Goal: Task Accomplishment & Management: Manage account settings

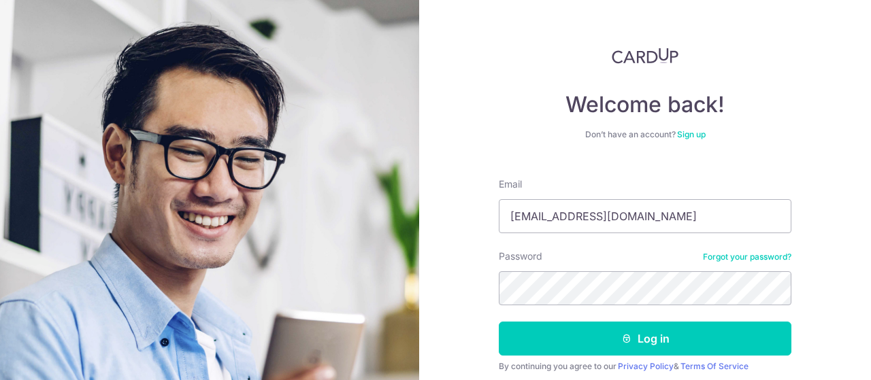
type input "[EMAIL_ADDRESS][DOMAIN_NAME]"
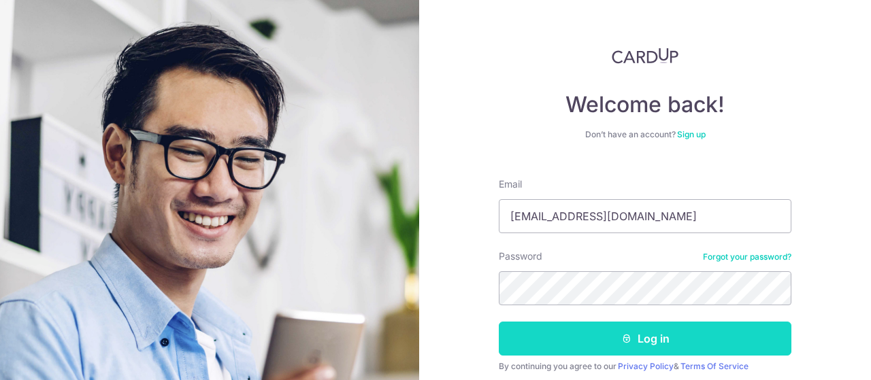
click at [610, 344] on button "Log in" at bounding box center [645, 339] width 293 height 34
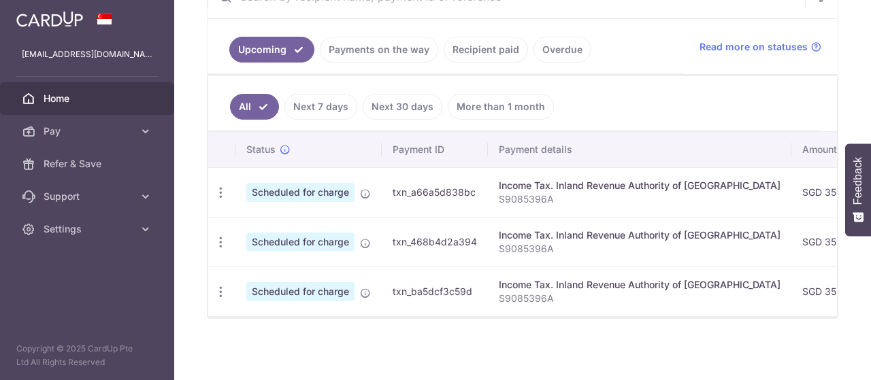
click at [592, 319] on div "Upcoming Payments on the way Recipient paid Overdue Read more on statuses All N…" at bounding box center [522, 146] width 631 height 345
click at [637, 318] on div at bounding box center [522, 316] width 629 height 1
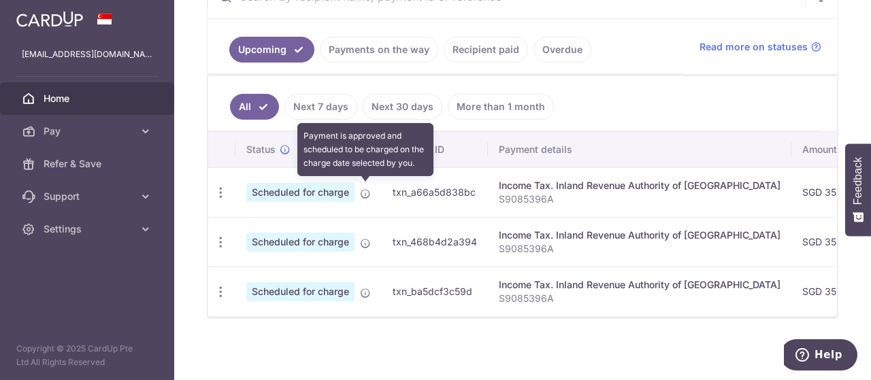
scroll to position [152, 0]
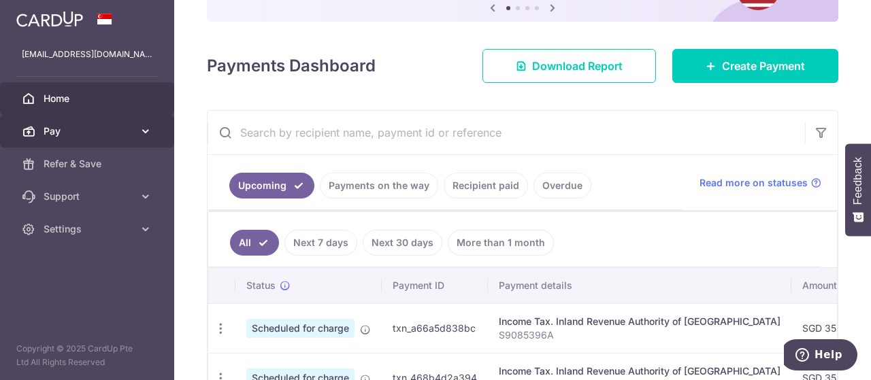
click at [143, 136] on icon at bounding box center [146, 131] width 14 height 14
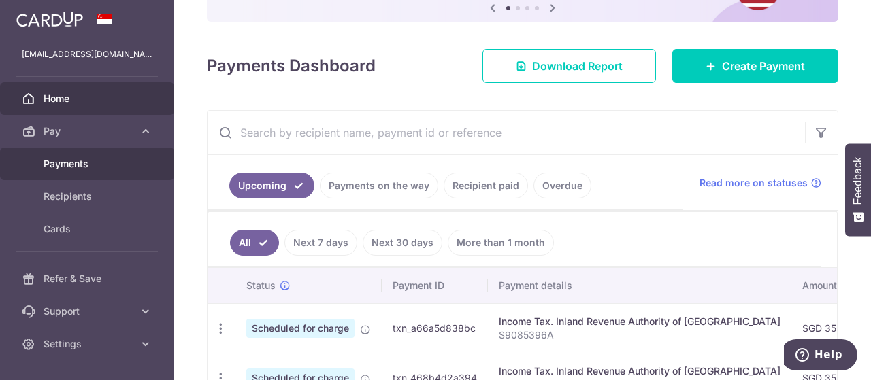
click at [101, 163] on span "Payments" at bounding box center [89, 164] width 90 height 14
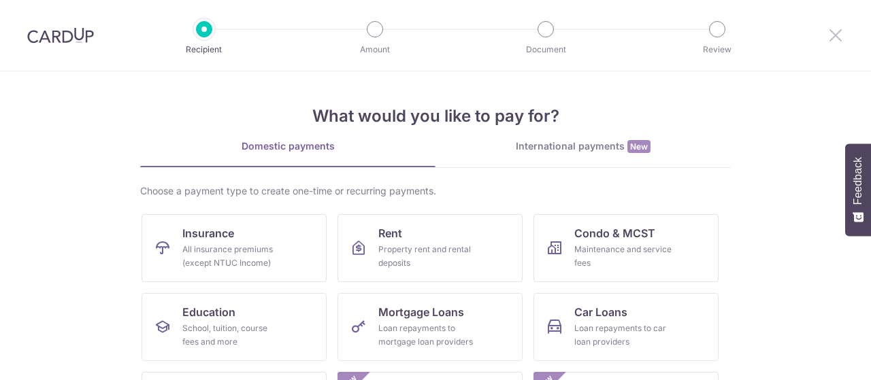
click at [827, 35] on div at bounding box center [835, 35] width 71 height 71
click at [829, 35] on icon at bounding box center [835, 35] width 16 height 17
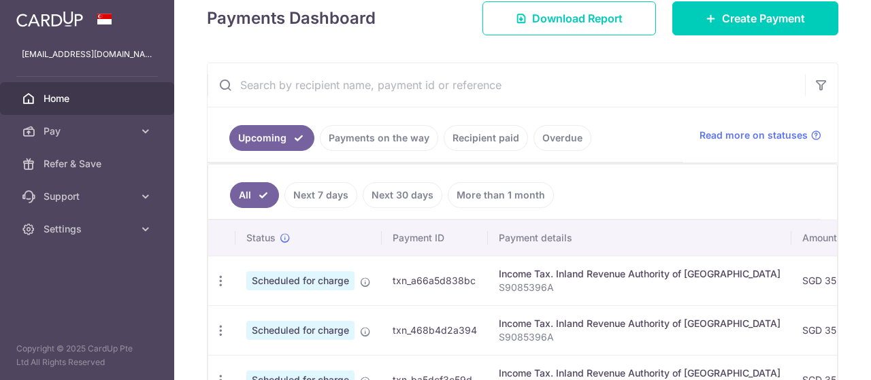
scroll to position [204, 0]
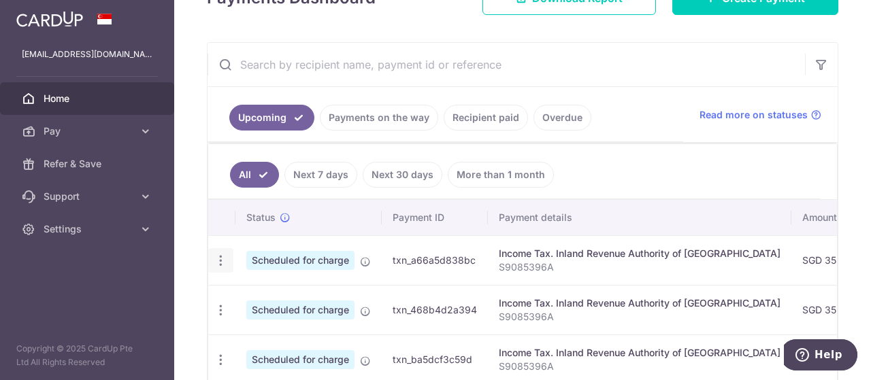
click at [215, 256] on icon "button" at bounding box center [221, 261] width 14 height 14
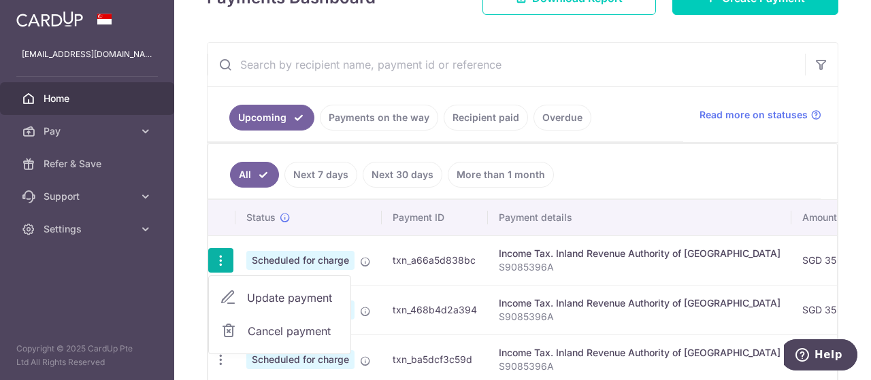
click at [215, 256] on icon "button" at bounding box center [221, 261] width 14 height 14
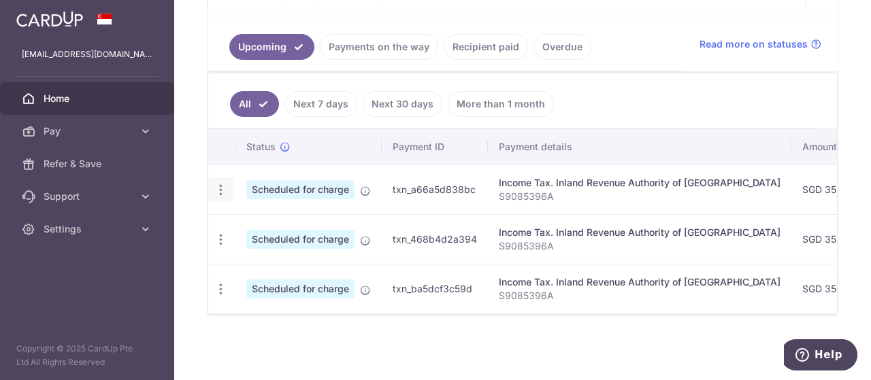
scroll to position [276, 0]
click at [218, 187] on icon "button" at bounding box center [221, 190] width 14 height 14
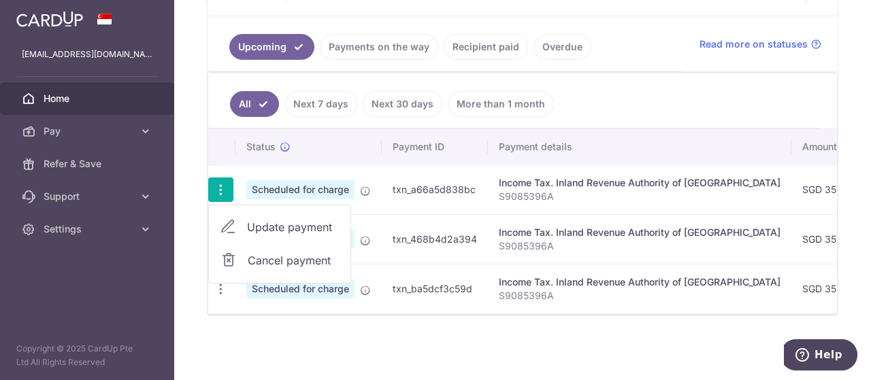
click at [283, 224] on span "Update payment" at bounding box center [293, 227] width 93 height 16
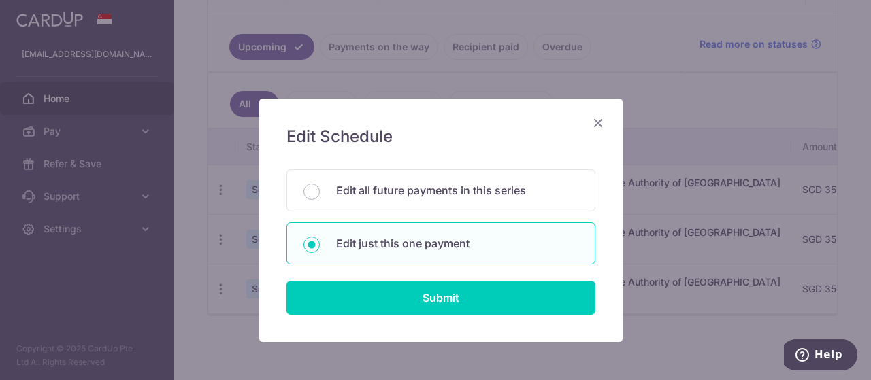
click at [595, 120] on icon "Close" at bounding box center [598, 122] width 16 height 17
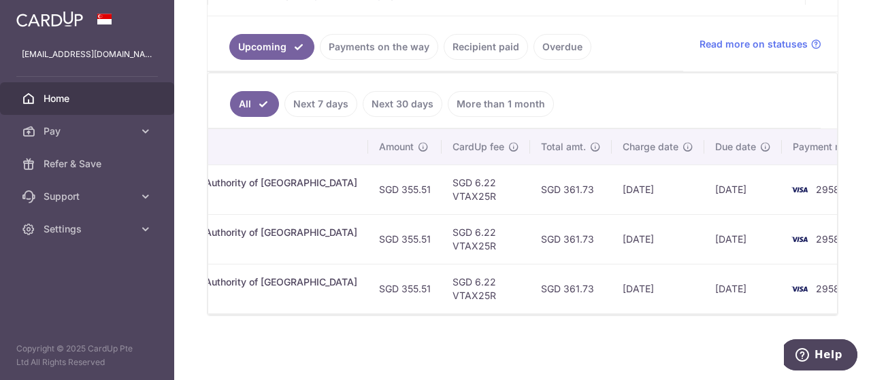
scroll to position [0, 0]
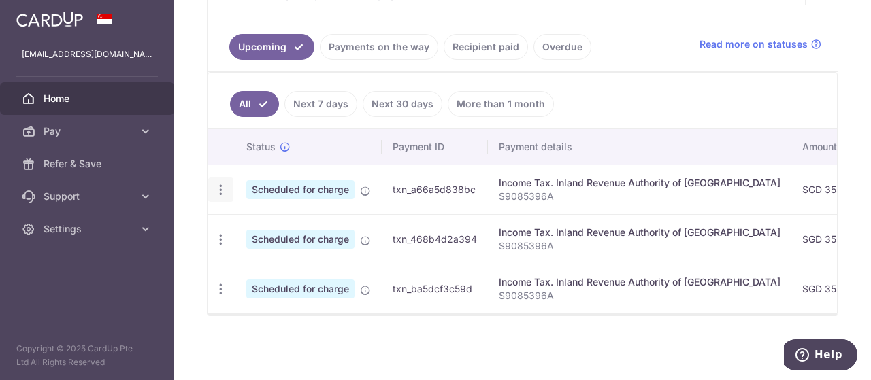
click at [224, 183] on icon "button" at bounding box center [221, 190] width 14 height 14
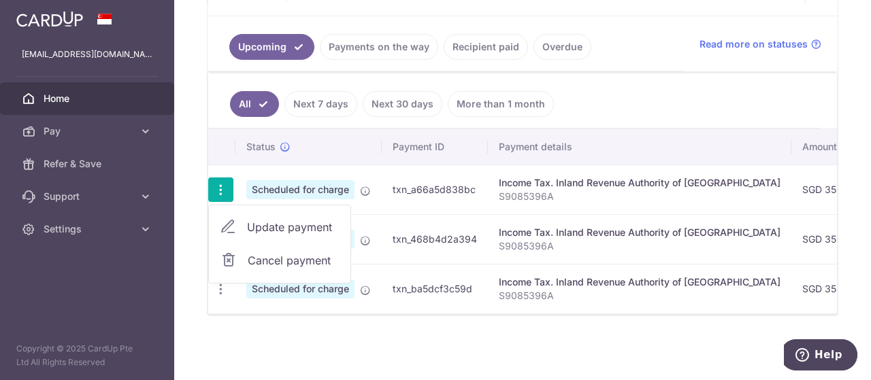
click at [248, 252] on span "Cancel payment" at bounding box center [293, 260] width 91 height 16
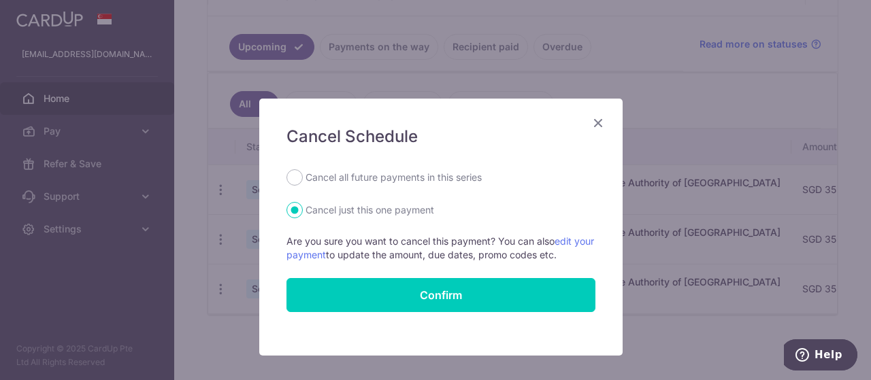
click at [367, 173] on label "Cancel all future payments in this series" at bounding box center [393, 177] width 176 height 16
click at [303, 173] on input "Cancel all future payments in this series" at bounding box center [294, 177] width 16 height 16
radio input "true"
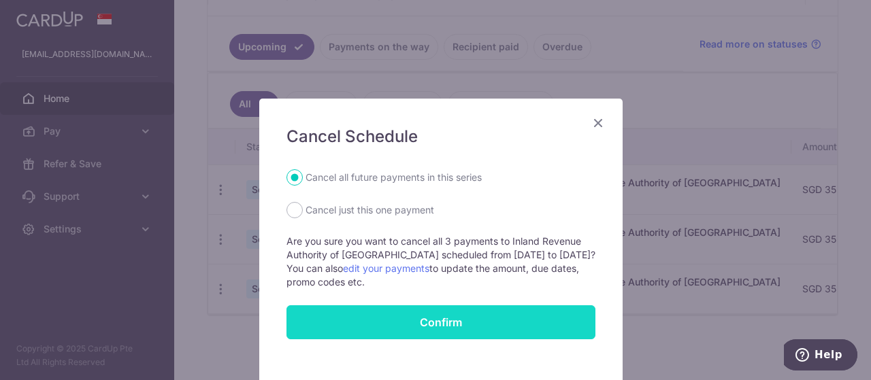
click at [438, 323] on button "Confirm" at bounding box center [440, 322] width 309 height 34
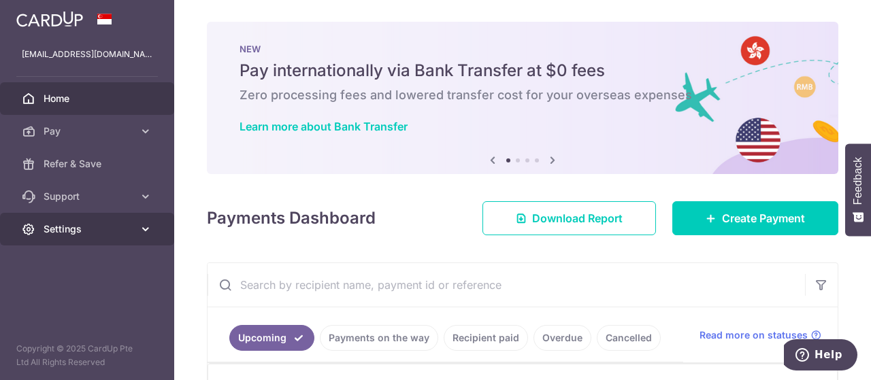
click at [82, 244] on link "Settings" at bounding box center [87, 229] width 174 height 33
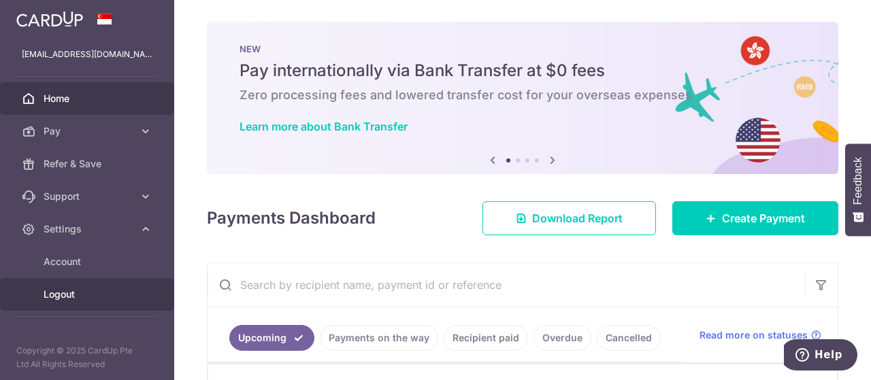
click at [75, 290] on span "Logout" at bounding box center [89, 295] width 90 height 14
